Goal: Transaction & Acquisition: Purchase product/service

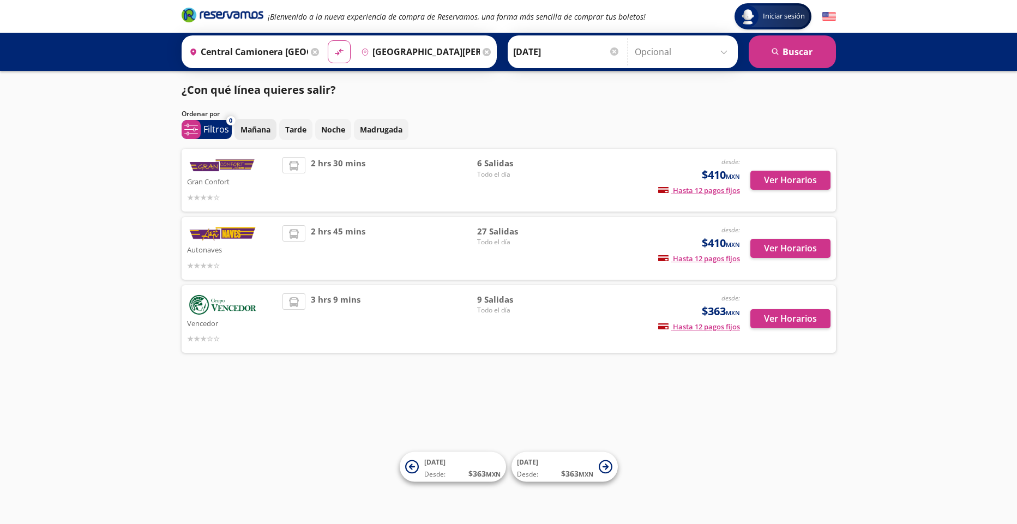
click at [260, 130] on p "Mañana" at bounding box center [255, 129] width 30 height 11
click at [771, 177] on button "Ver Horarios" at bounding box center [790, 180] width 80 height 19
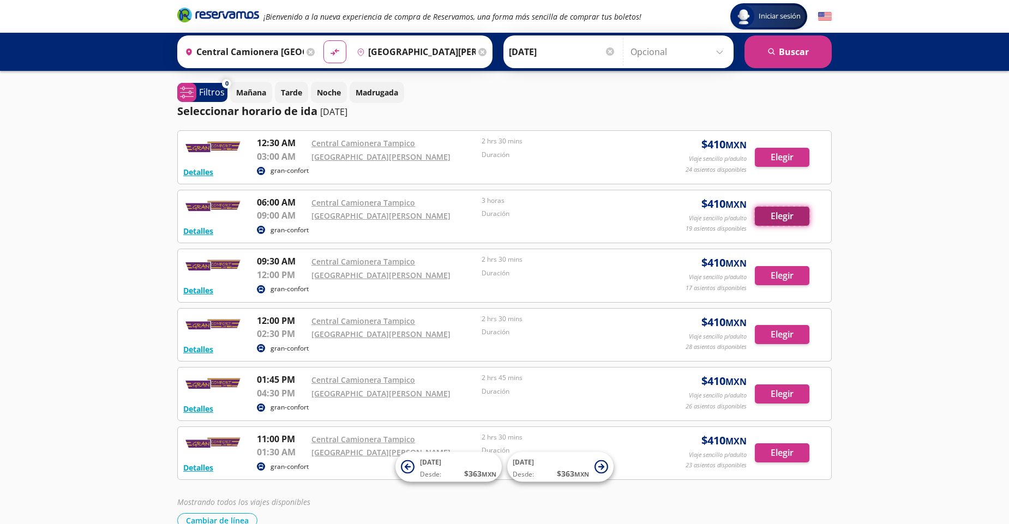
click at [762, 218] on button "Elegir" at bounding box center [782, 216] width 55 height 19
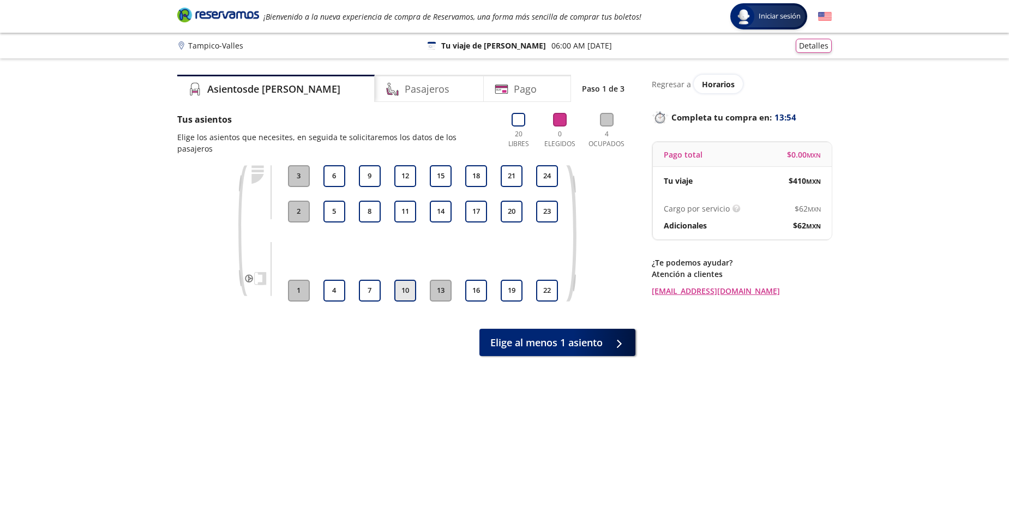
click at [409, 280] on button "10" at bounding box center [405, 291] width 22 height 22
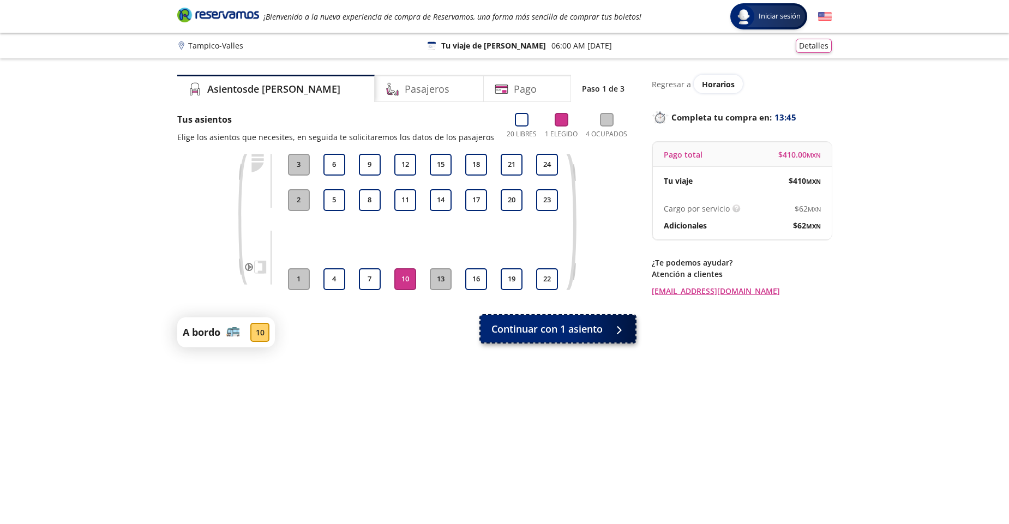
click at [524, 327] on span "Continuar con 1 asiento" at bounding box center [546, 329] width 111 height 15
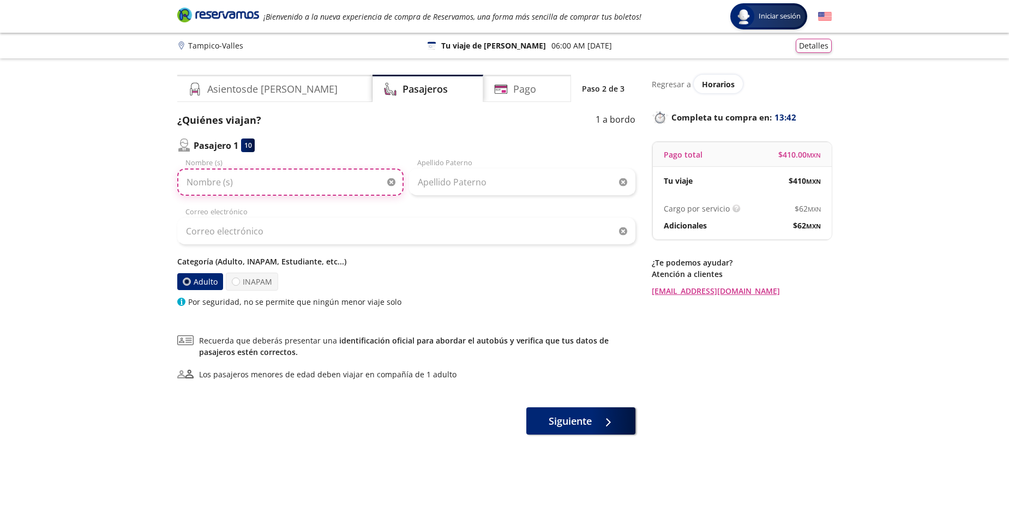
click at [233, 185] on input "Nombre (s)" at bounding box center [290, 181] width 226 height 27
drag, startPoint x: 336, startPoint y: 183, endPoint x: 277, endPoint y: 183, distance: 59.4
click at [277, 183] on input "Alejandra Montserrat Ruiz Figueroa" at bounding box center [290, 181] width 226 height 27
type input "Alejandra Montserrat"
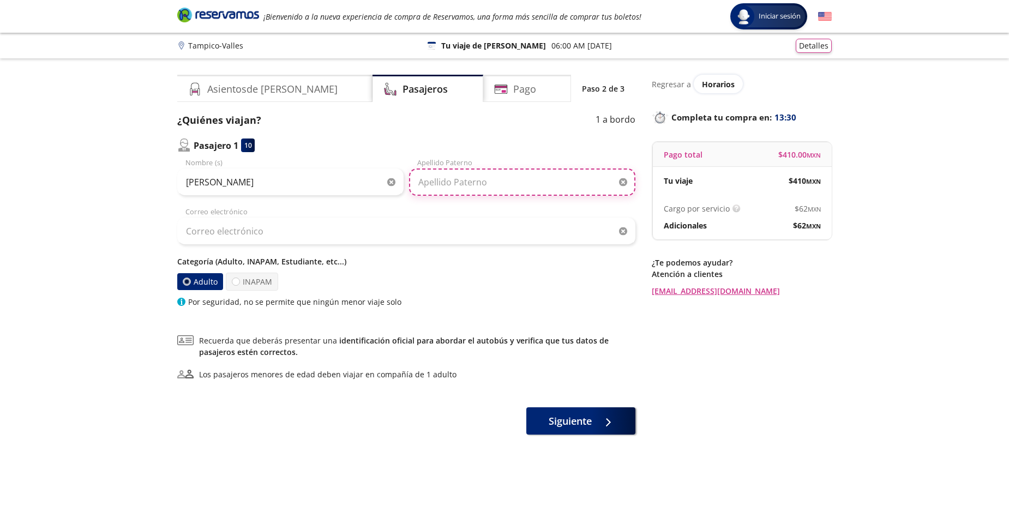
click at [432, 187] on input "Apellido Paterno" at bounding box center [522, 181] width 226 height 27
type input "Ruiz Figueroa"
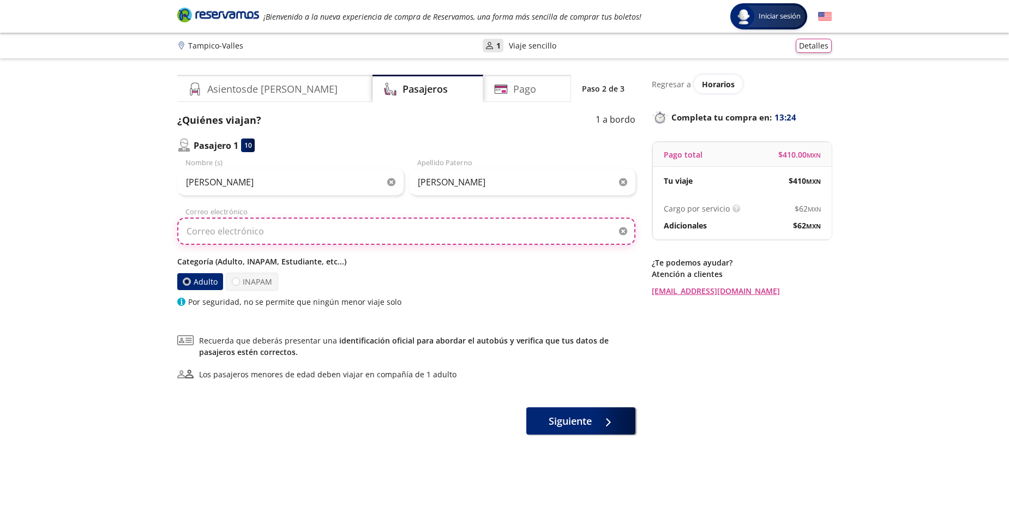
click at [287, 232] on input "Correo electrónico" at bounding box center [406, 231] width 458 height 27
type input "aleks_rufi@hotmail.com"
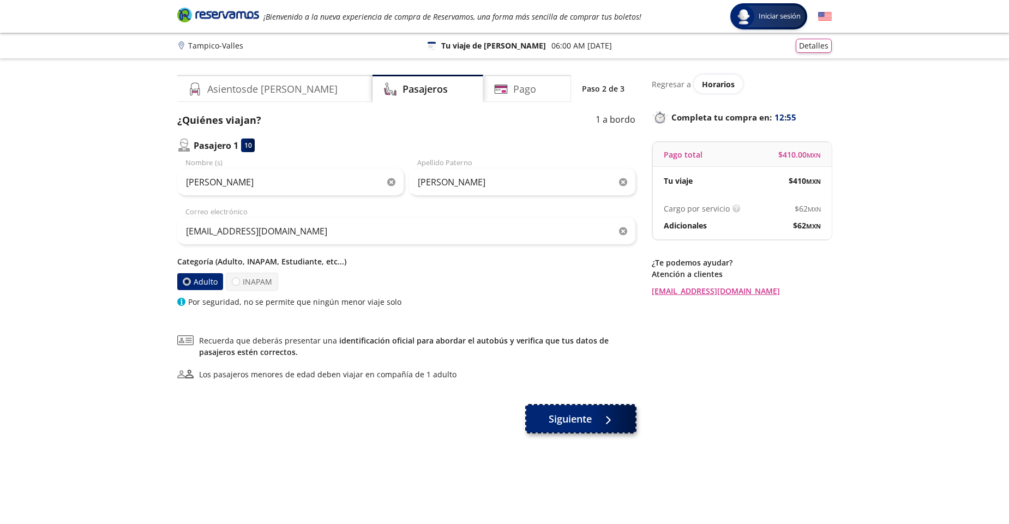
click at [571, 424] on span "Siguiente" at bounding box center [570, 419] width 43 height 15
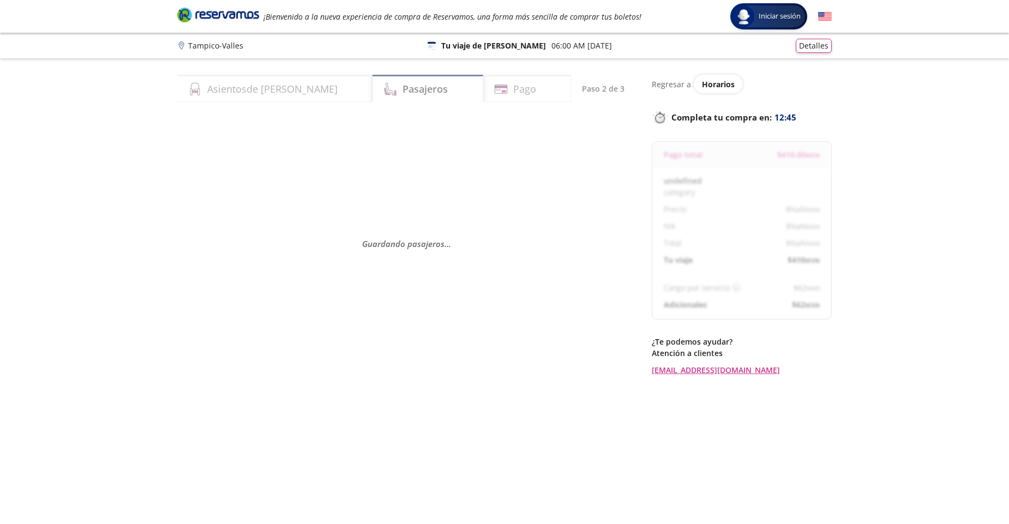
select select "MX"
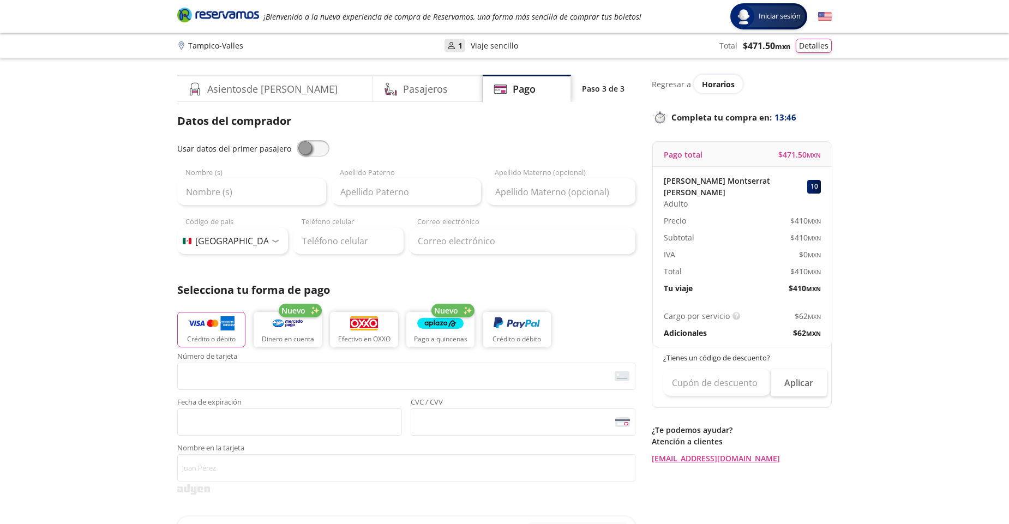
drag, startPoint x: 298, startPoint y: 145, endPoint x: 321, endPoint y: 150, distance: 24.1
click at [321, 150] on span at bounding box center [313, 148] width 33 height 16
click at [297, 140] on input "checkbox" at bounding box center [297, 140] width 0 height 0
type input "Alejandra Montserrat"
type input "Ruiz Figueroa"
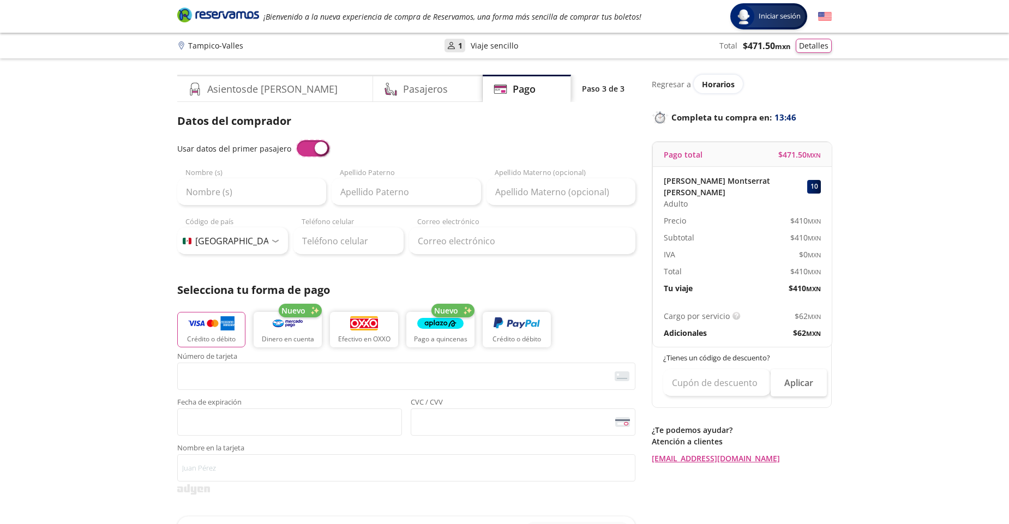
type input "aleks_rufi@hotmail.com"
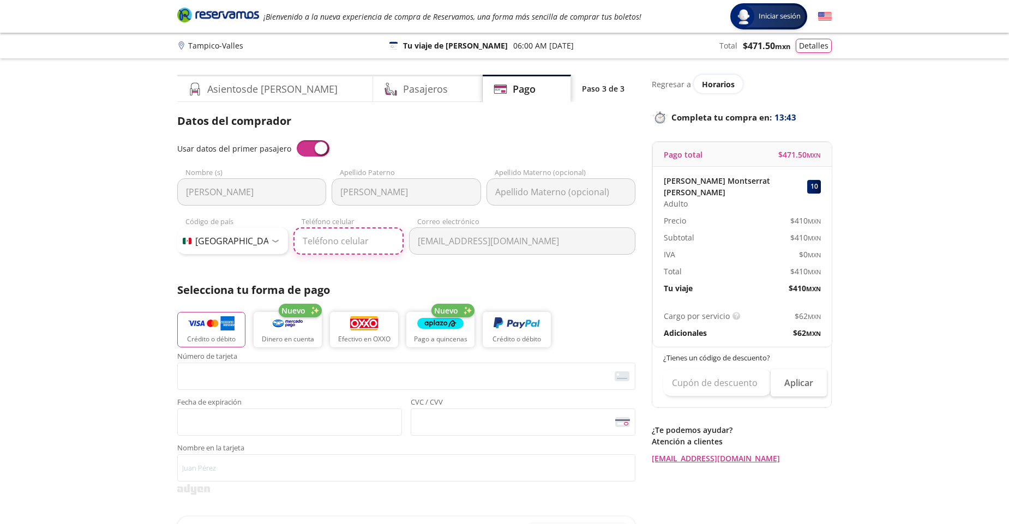
click at [331, 241] on input "Teléfono celular" at bounding box center [348, 240] width 111 height 27
type input "833 295 6357"
click at [209, 335] on p "Crédito o débito" at bounding box center [211, 340] width 49 height 10
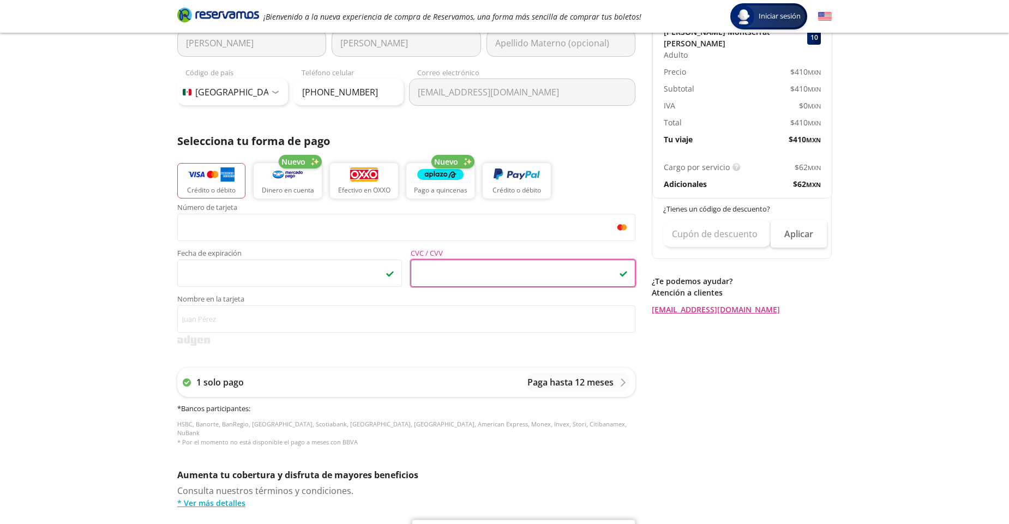
scroll to position [157, 0]
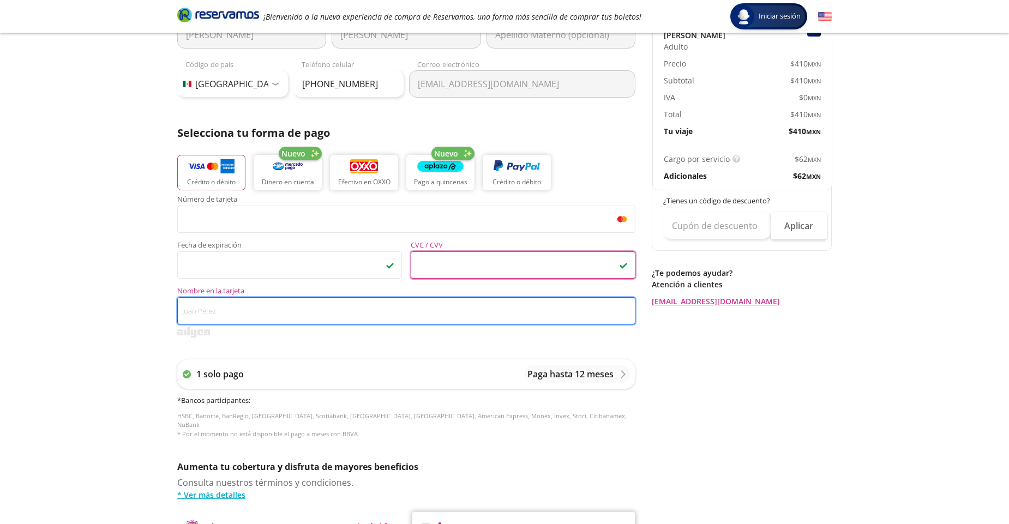
click at [230, 315] on input "Nombre en la tarjeta" at bounding box center [406, 310] width 458 height 27
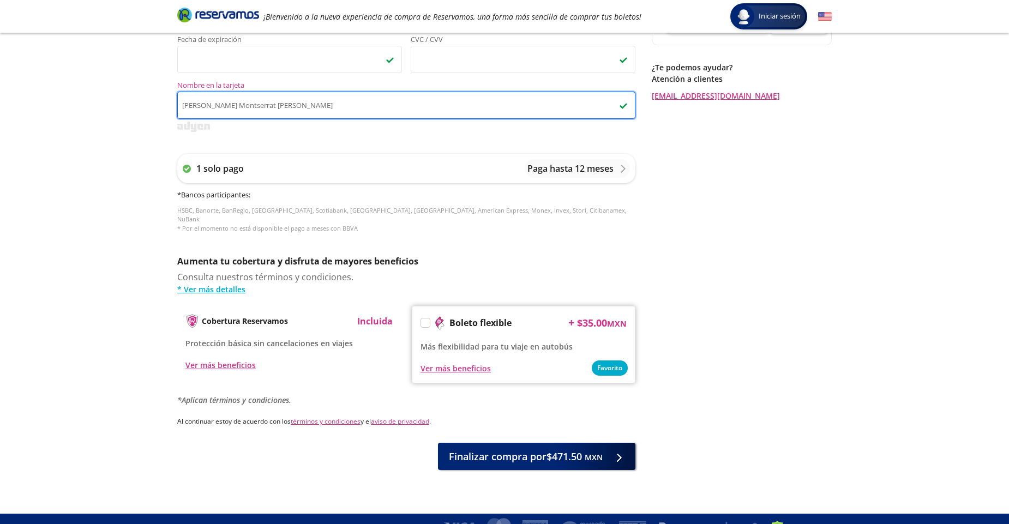
scroll to position [371, 0]
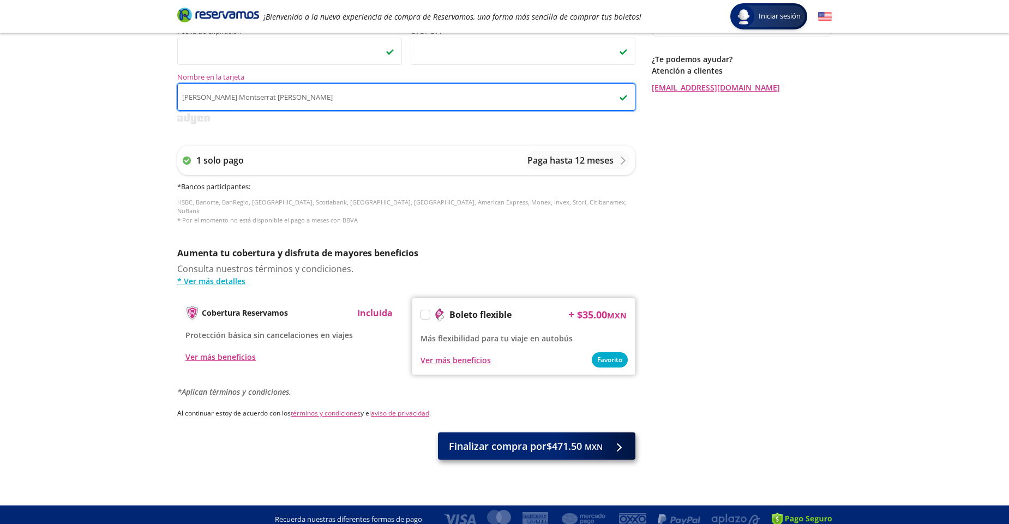
type input "Alejandra Montserrat Ruiz Figueroa"
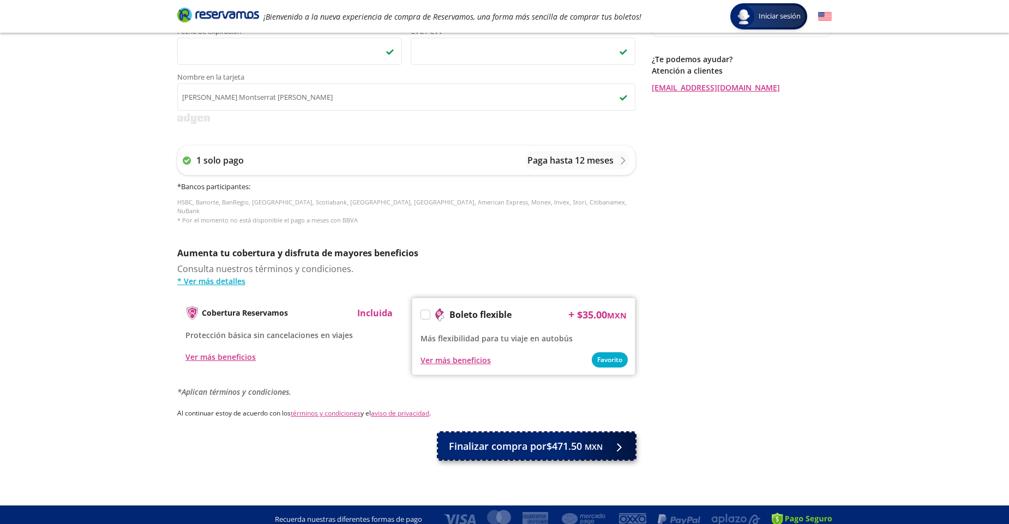
click at [486, 441] on span "Finalizar compra por $471.50 MXN" at bounding box center [526, 446] width 154 height 15
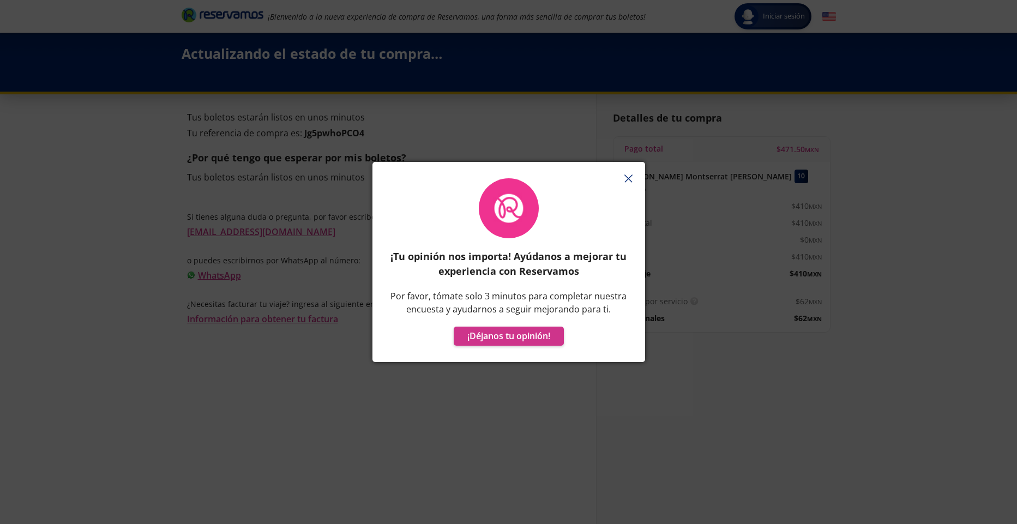
click at [627, 176] on icon "button" at bounding box center [628, 178] width 8 height 8
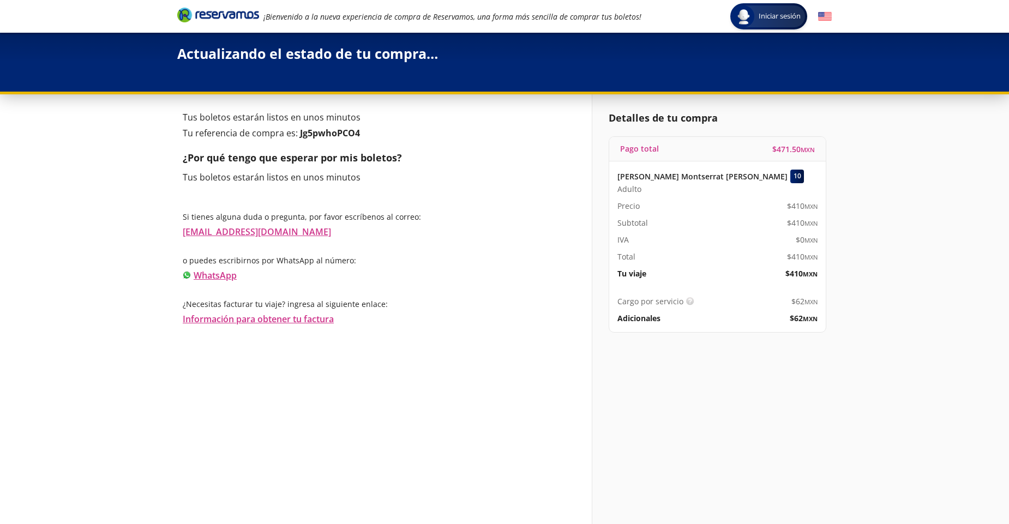
drag, startPoint x: 369, startPoint y: 210, endPoint x: 474, endPoint y: 152, distance: 120.1
click at [474, 152] on p "¿Por qué tengo que esperar por mis boletos?" at bounding box center [379, 157] width 393 height 15
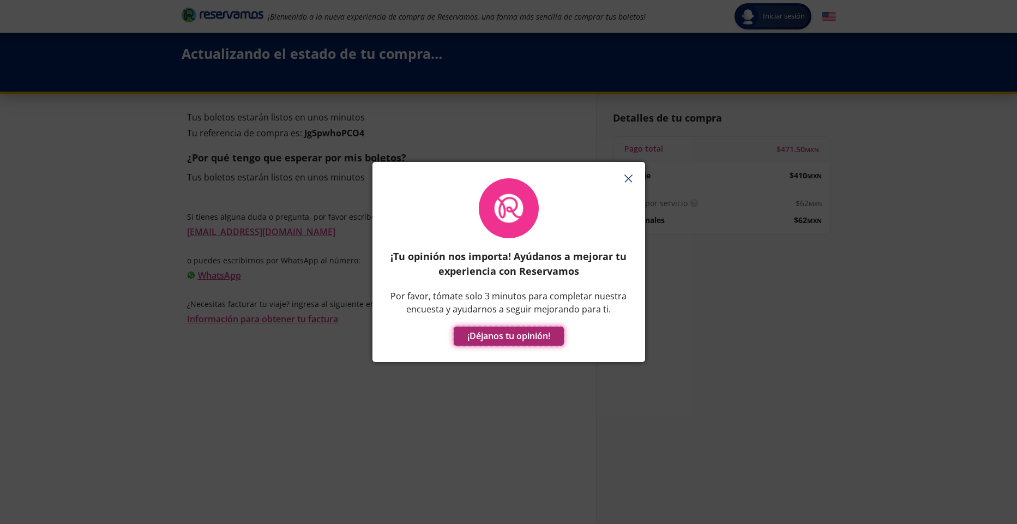
click at [511, 334] on button "¡Déjanos tu opinión!" at bounding box center [509, 336] width 110 height 19
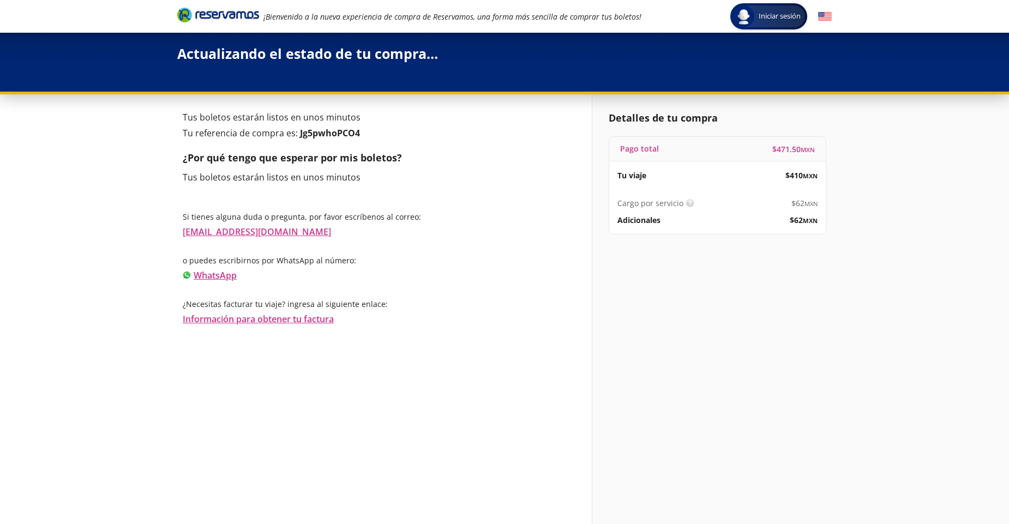
click at [472, 381] on div "Tus boletos estarán listos en unos minutos Tu referencia de compra es: Jg5pwhoP…" at bounding box center [384, 316] width 414 height 445
click at [472, 68] on div at bounding box center [504, 72] width 654 height 16
click at [222, 276] on link "WhatsApp" at bounding box center [215, 275] width 43 height 12
click at [723, 358] on div "Detalles de tu compra Pago total $ 471.50 MXN Tu viaje $ 410 MXN Cargo por serv…" at bounding box center [712, 316] width 240 height 445
click at [832, 218] on div "Detalles de tu compra Pago total $ 471.50 MXN Tu viaje $ 410 MXN Cargo por serv…" at bounding box center [712, 316] width 240 height 445
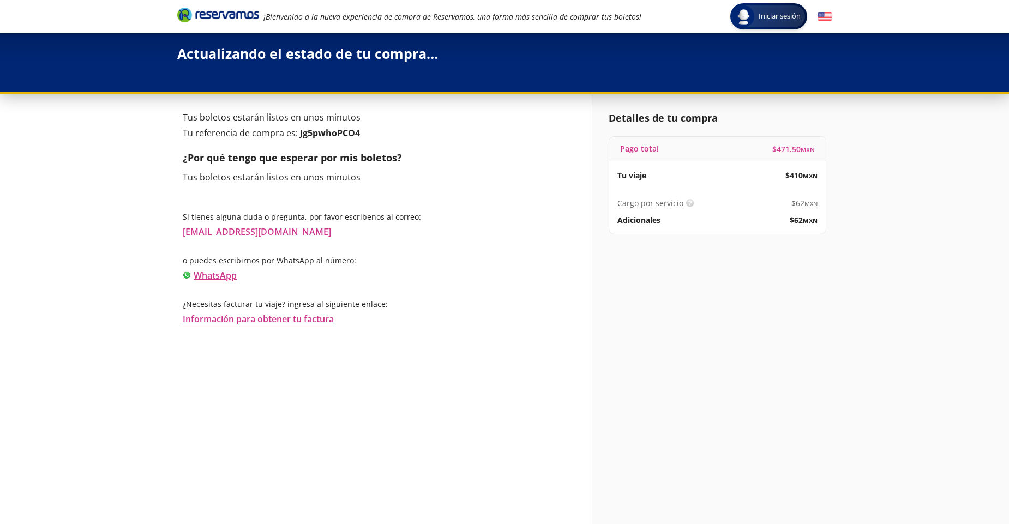
click at [832, 346] on div "Detalles de tu compra Pago total $ 471.50 MXN Tu viaje $ 410 MXN Cargo por serv…" at bounding box center [712, 316] width 240 height 445
